Goal: Task Accomplishment & Management: Manage account settings

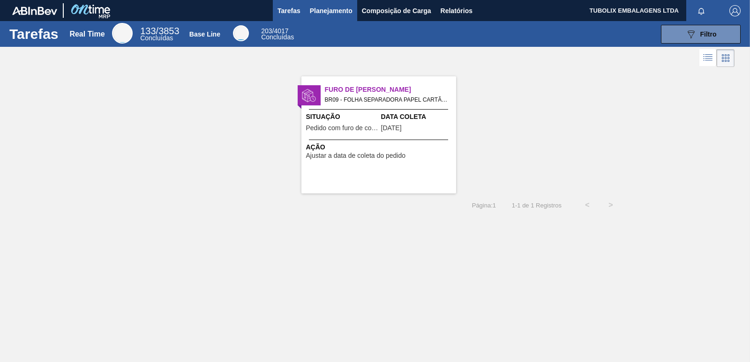
click at [328, 6] on span "Planejamento" at bounding box center [331, 10] width 43 height 11
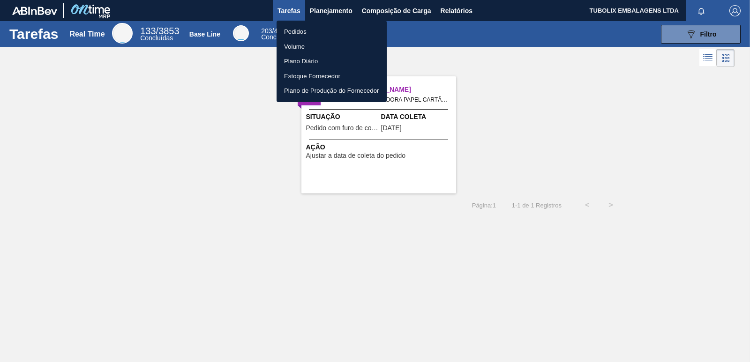
click at [309, 29] on li "Pedidos" at bounding box center [331, 31] width 110 height 15
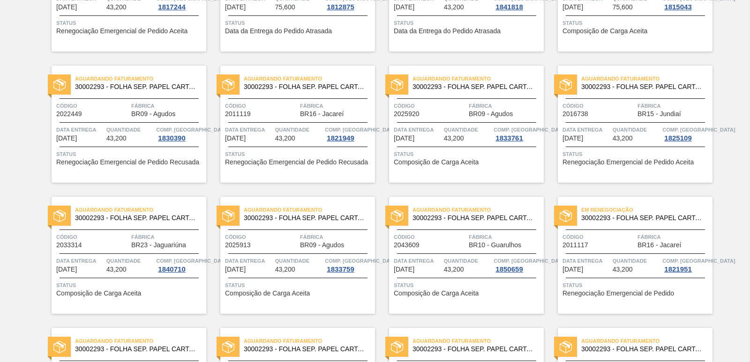
scroll to position [187, 0]
